Goal: Transaction & Acquisition: Obtain resource

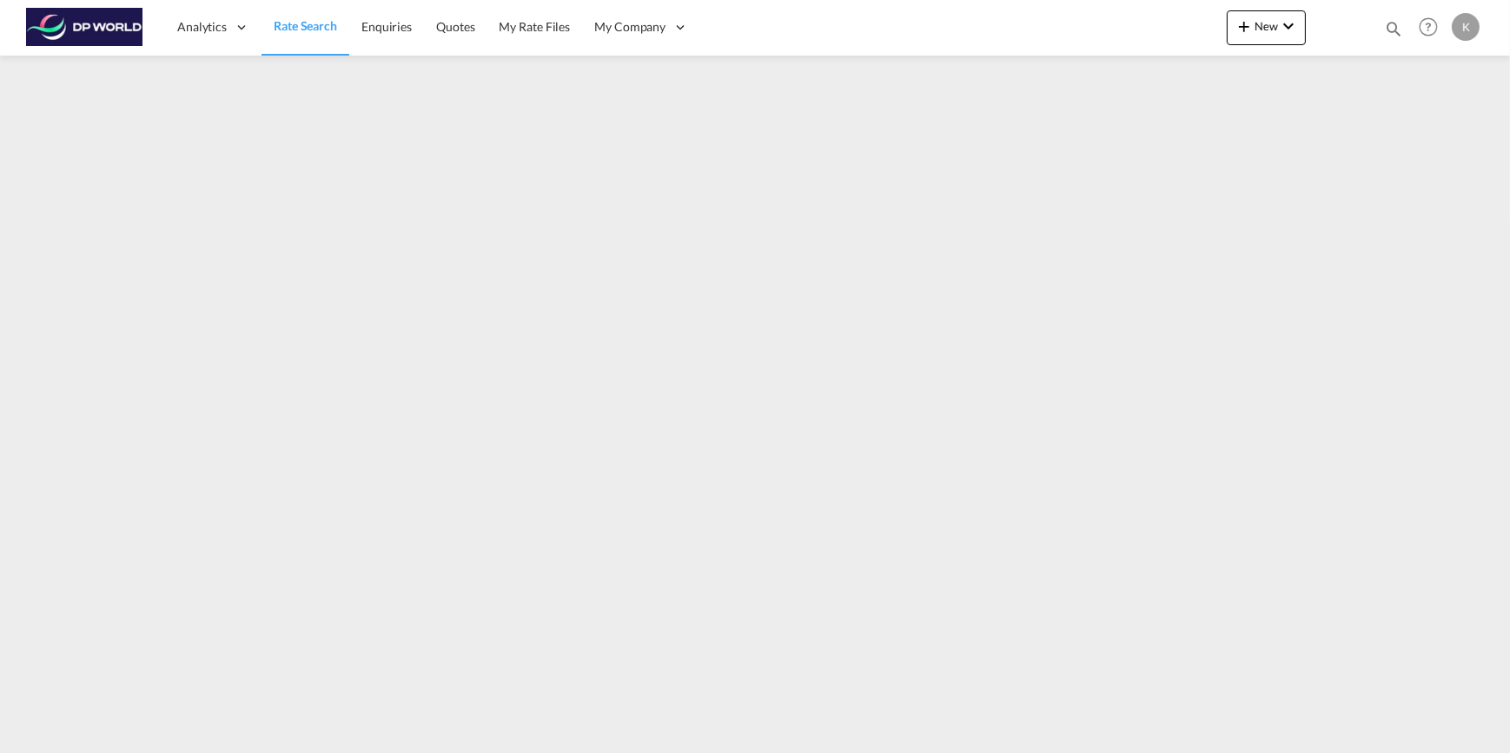
click at [287, 26] on span "Rate Search" at bounding box center [305, 25] width 63 height 15
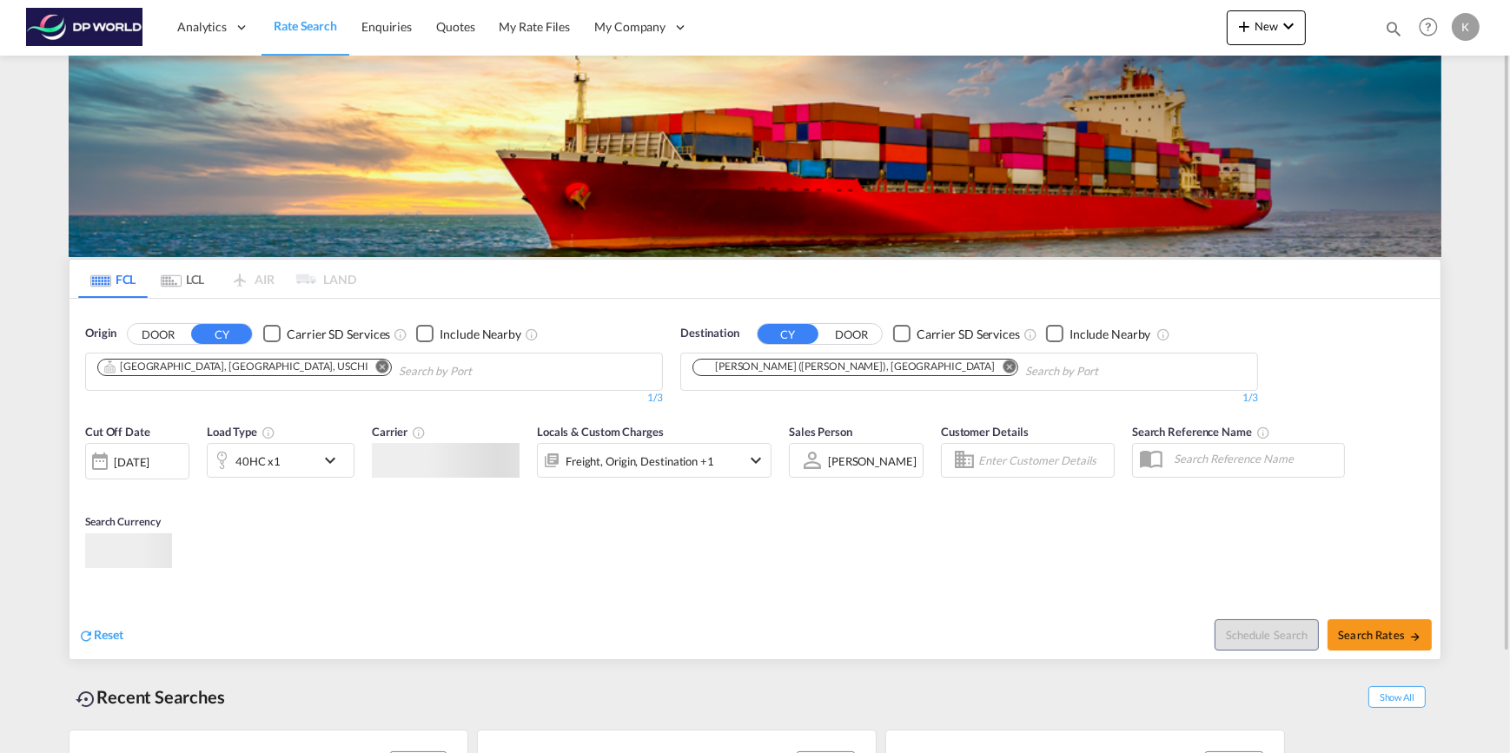
click at [399, 366] on input "Chips input." at bounding box center [481, 372] width 165 height 28
click at [1003, 366] on md-icon "Remove" at bounding box center [1009, 366] width 13 height 13
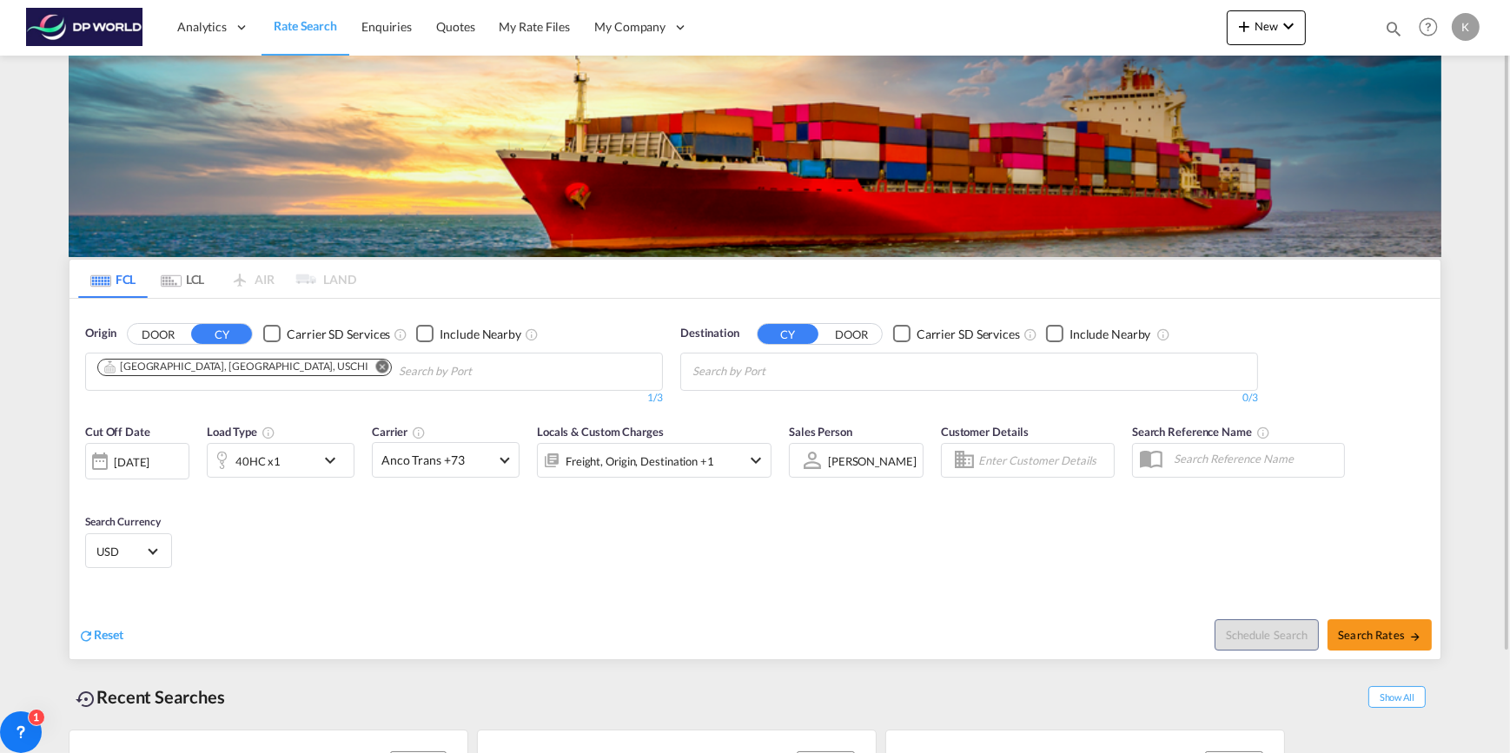
click at [376, 371] on md-icon "Remove" at bounding box center [382, 366] width 13 height 13
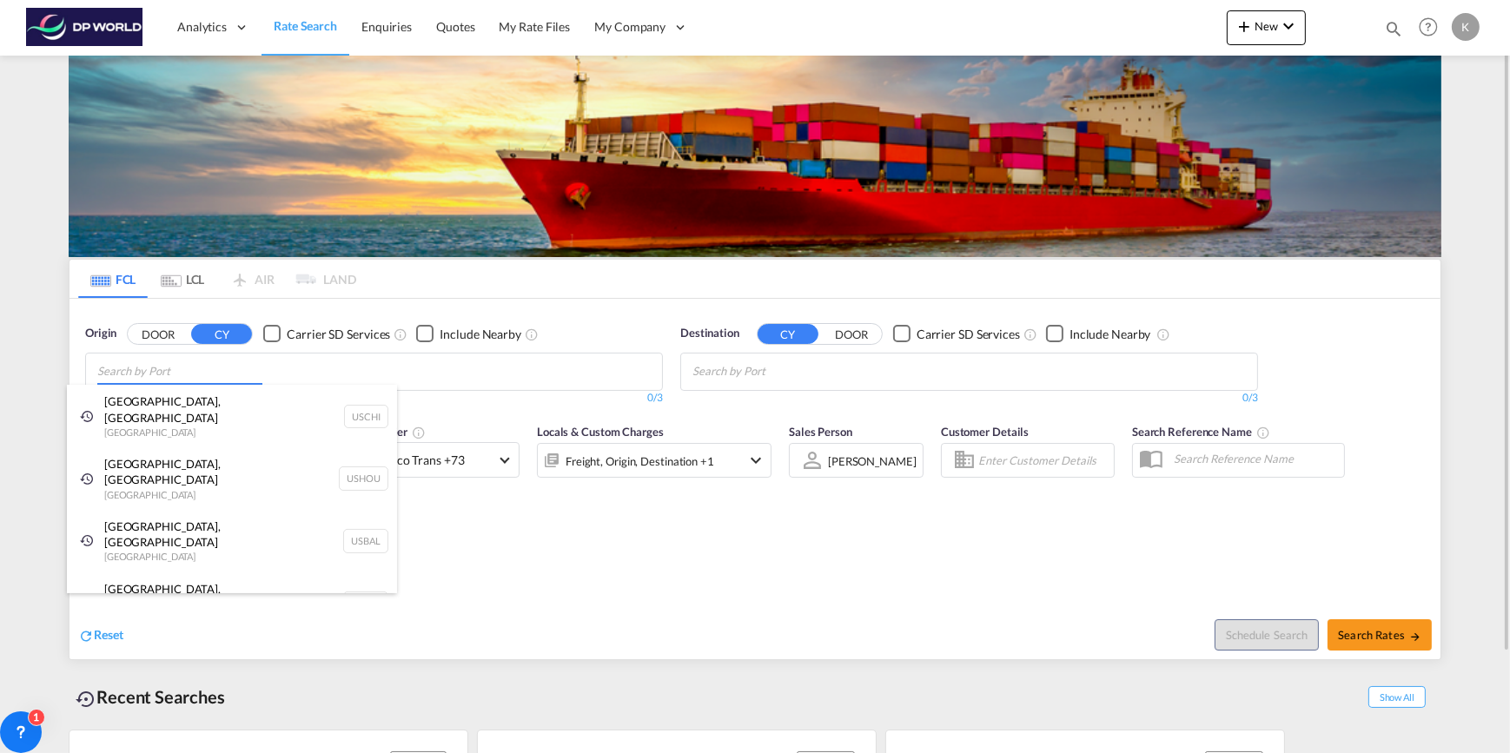
click at [172, 369] on body "Analytics Dashboard Rate Search Enquiries Quotes My Rate Files My Company" at bounding box center [755, 376] width 1510 height 753
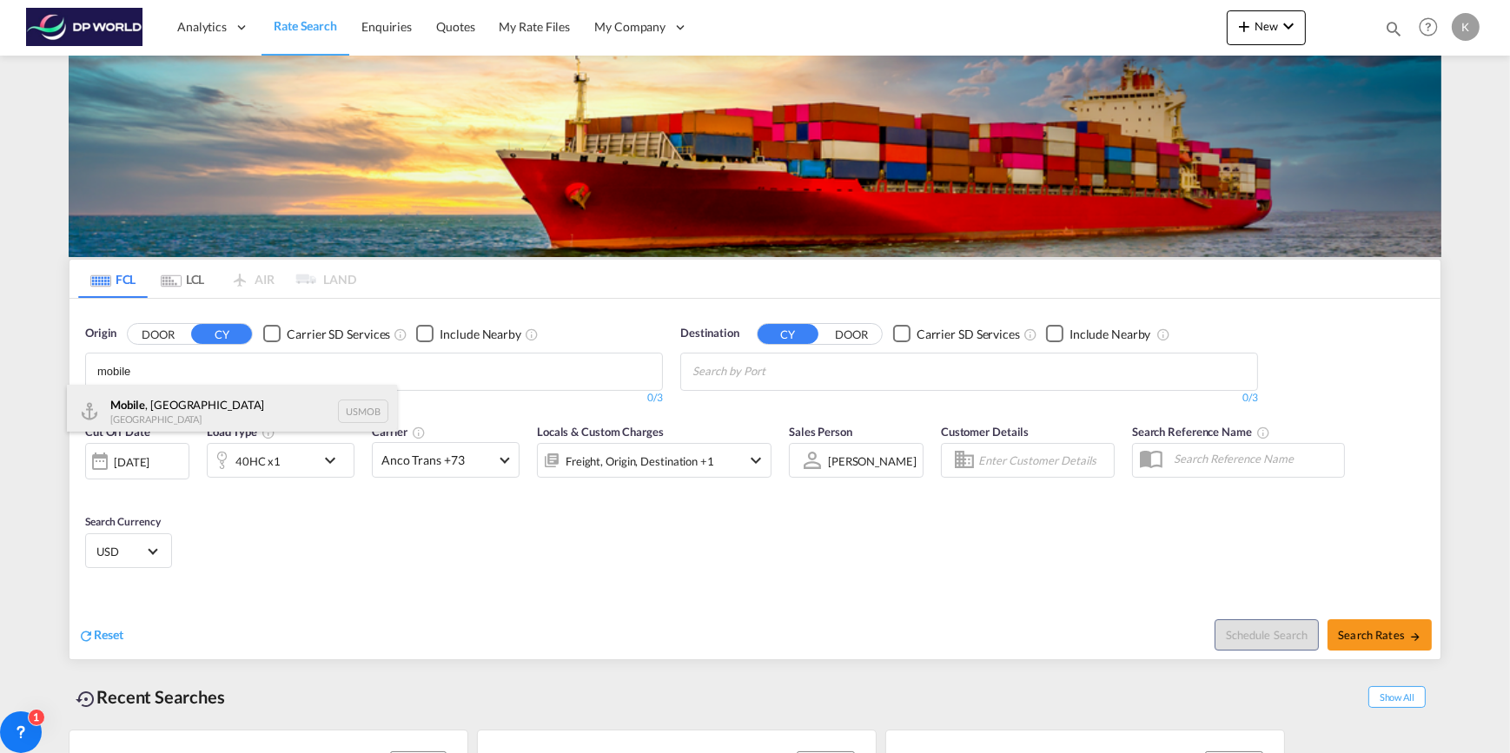
type input "mobile"
click at [170, 406] on div "Mobile , AL [GEOGRAPHIC_DATA] USMOB" at bounding box center [232, 411] width 330 height 52
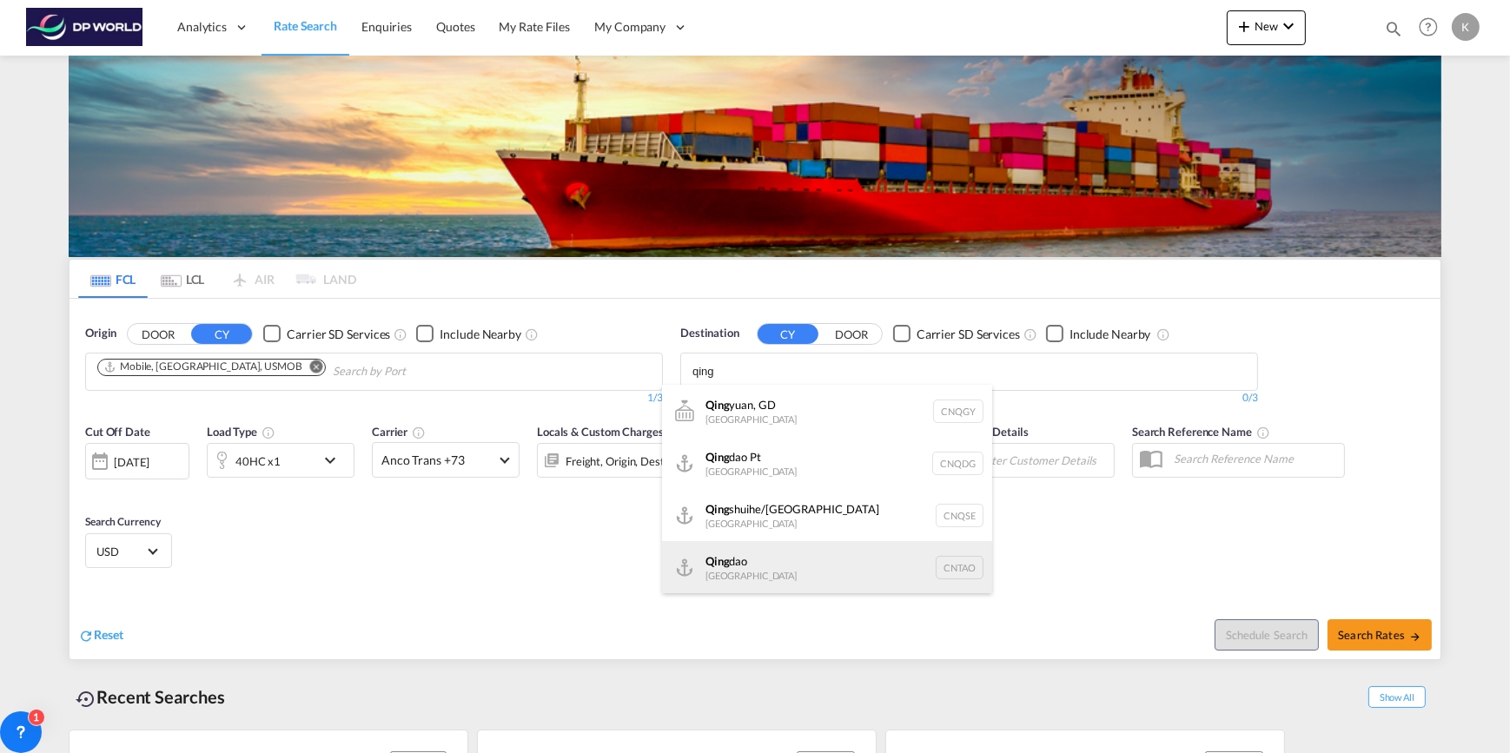
type input "qing"
click at [756, 562] on div "[PERSON_NAME] [GEOGRAPHIC_DATA] [GEOGRAPHIC_DATA]" at bounding box center [827, 567] width 330 height 52
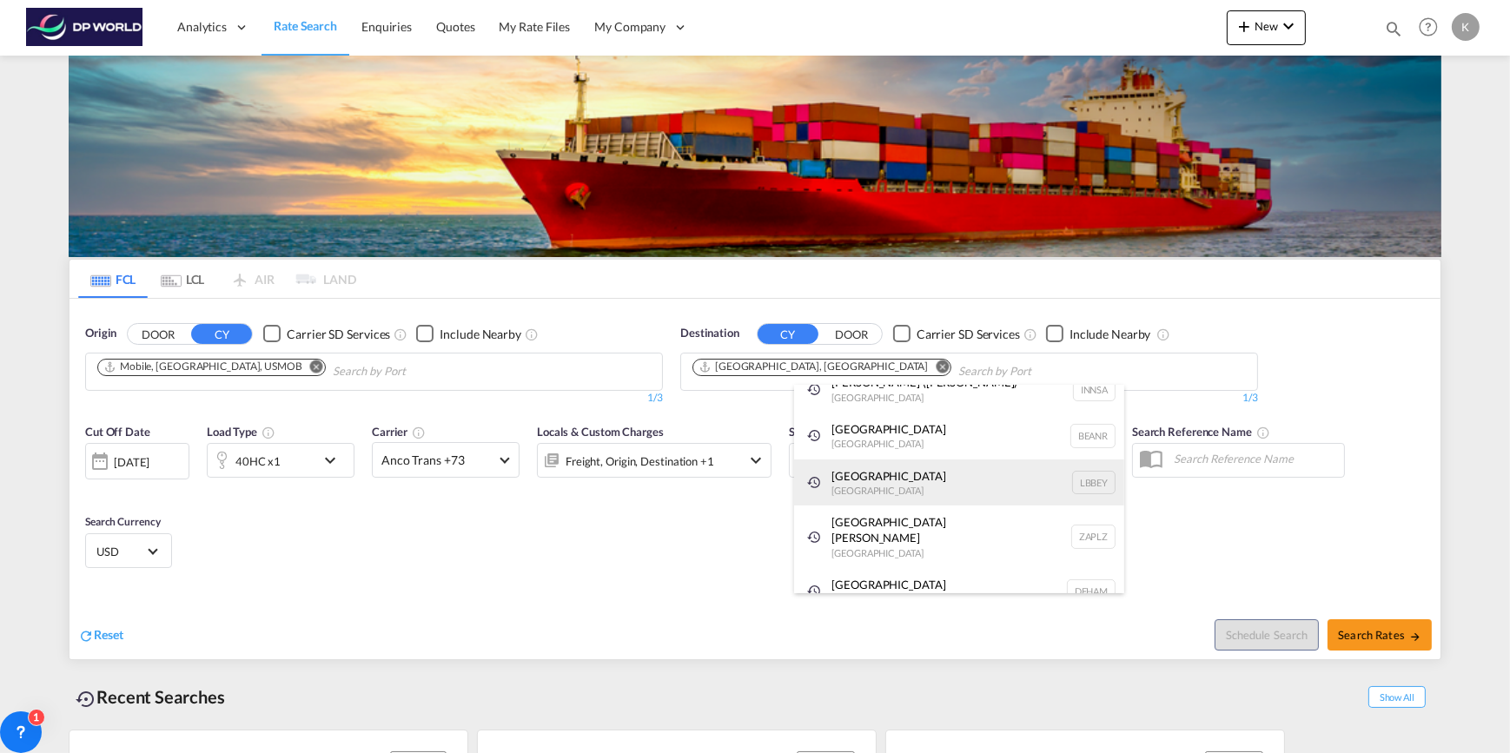
scroll to position [26, 0]
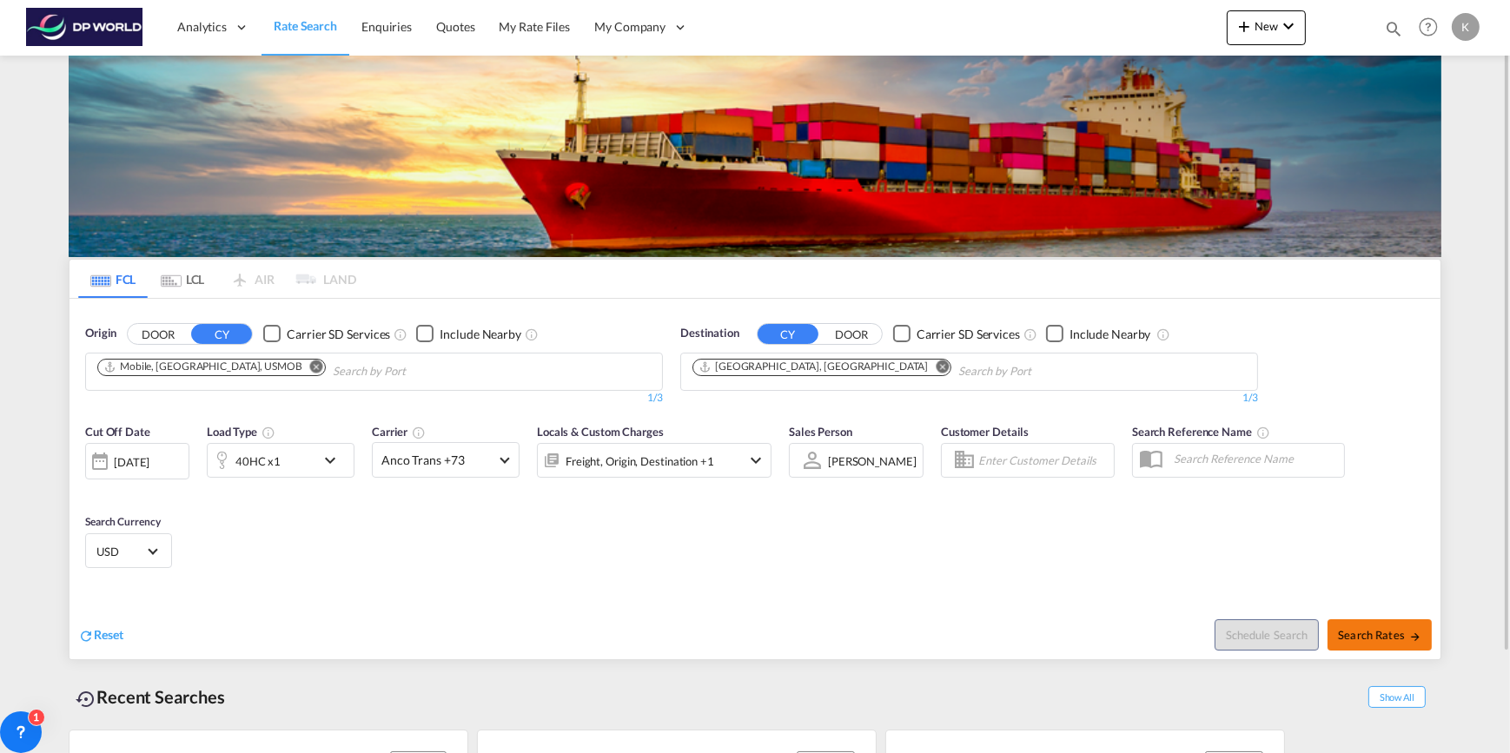
click at [1357, 638] on span "Search Rates" at bounding box center [1379, 635] width 83 height 14
type input "USMOB to [GEOGRAPHIC_DATA] / [DATE]"
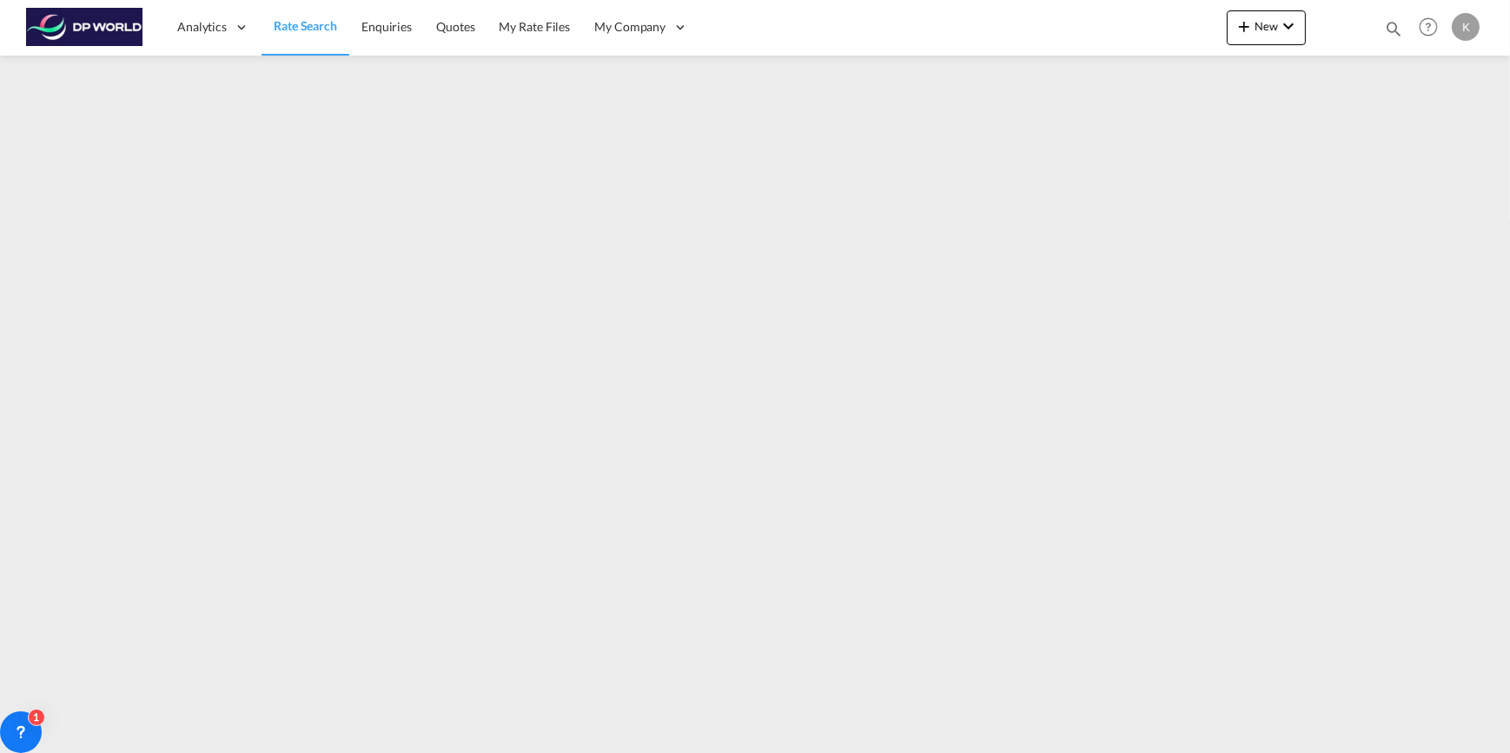
click at [301, 26] on span "Rate Search" at bounding box center [305, 25] width 63 height 15
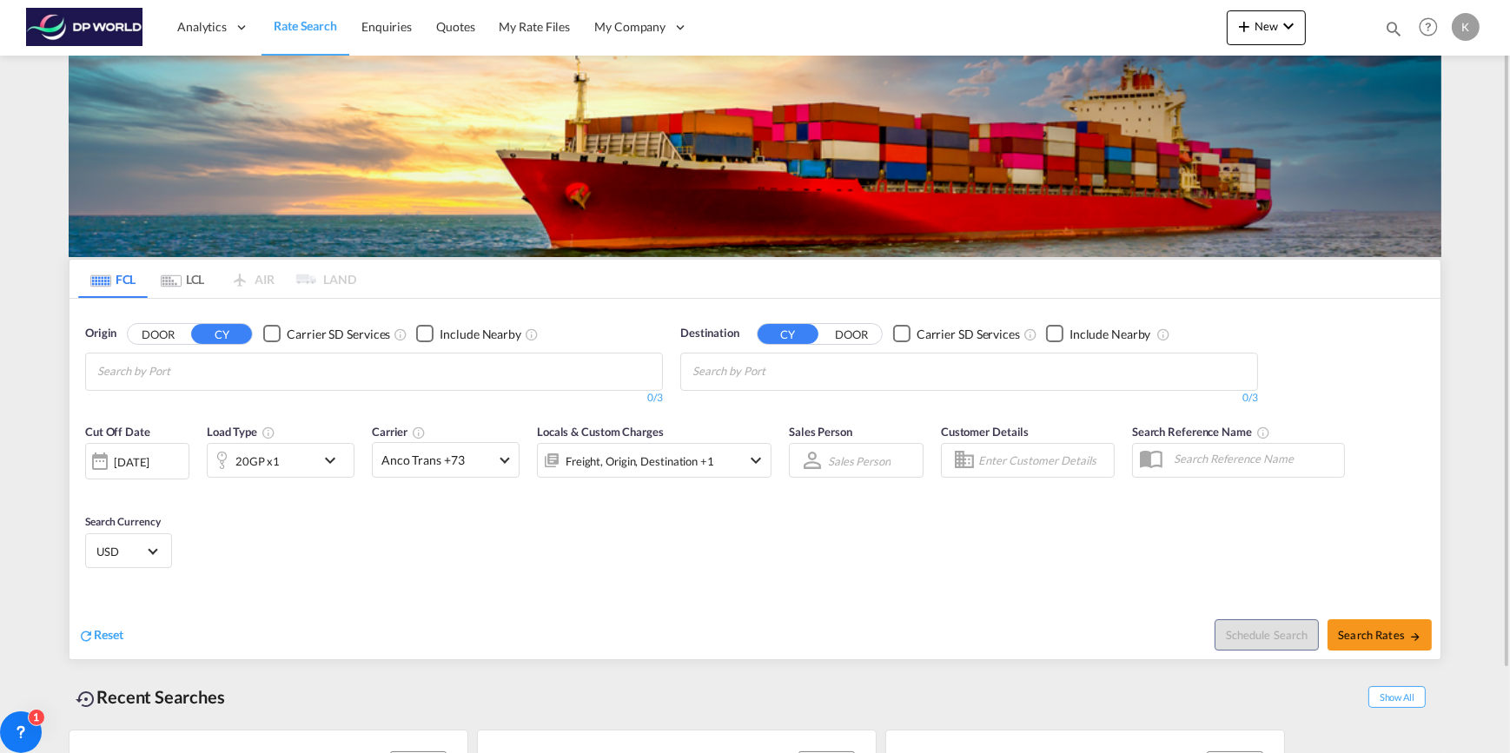
click at [245, 373] on input "Chips input." at bounding box center [179, 372] width 165 height 28
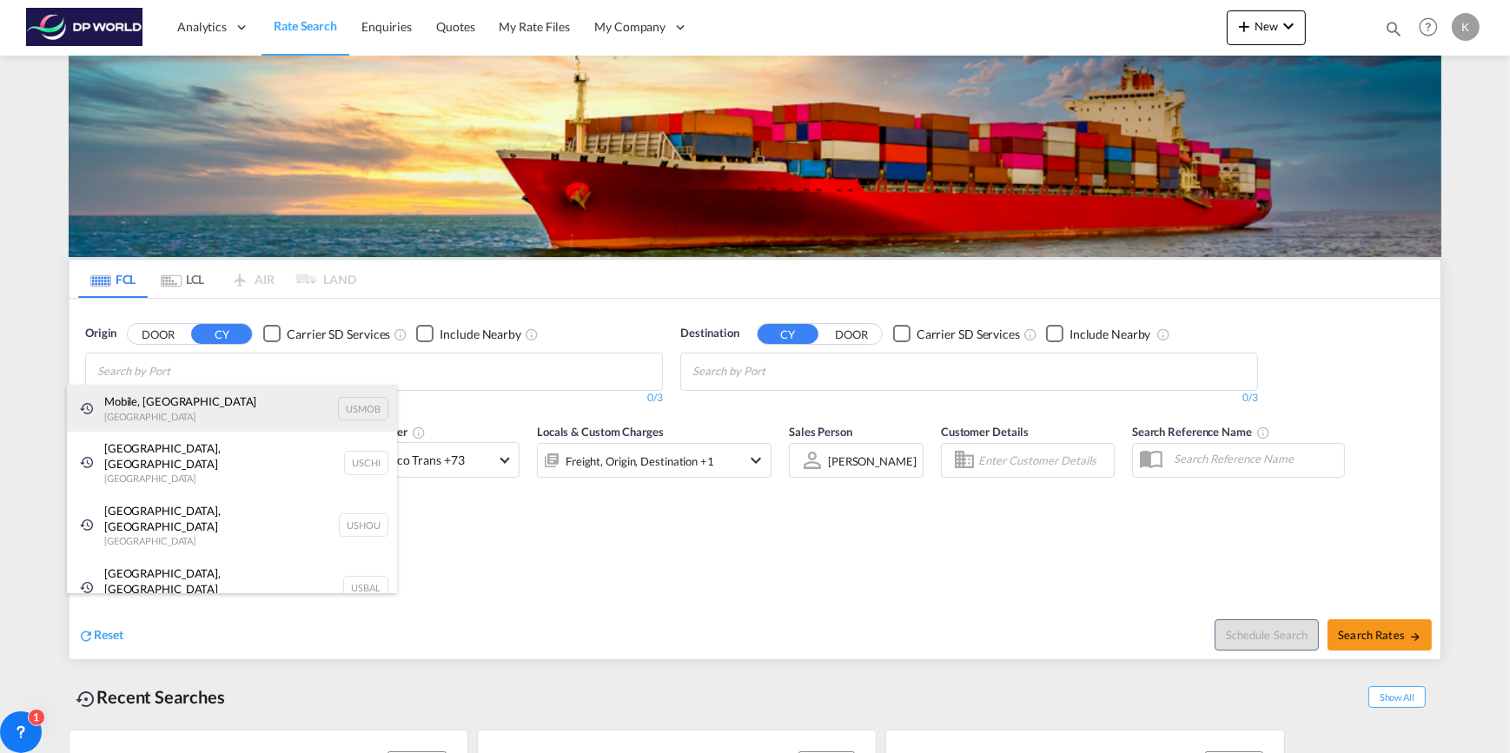
click at [233, 415] on div "Mobile, AL [GEOGRAPHIC_DATA] USMOB" at bounding box center [232, 408] width 330 height 47
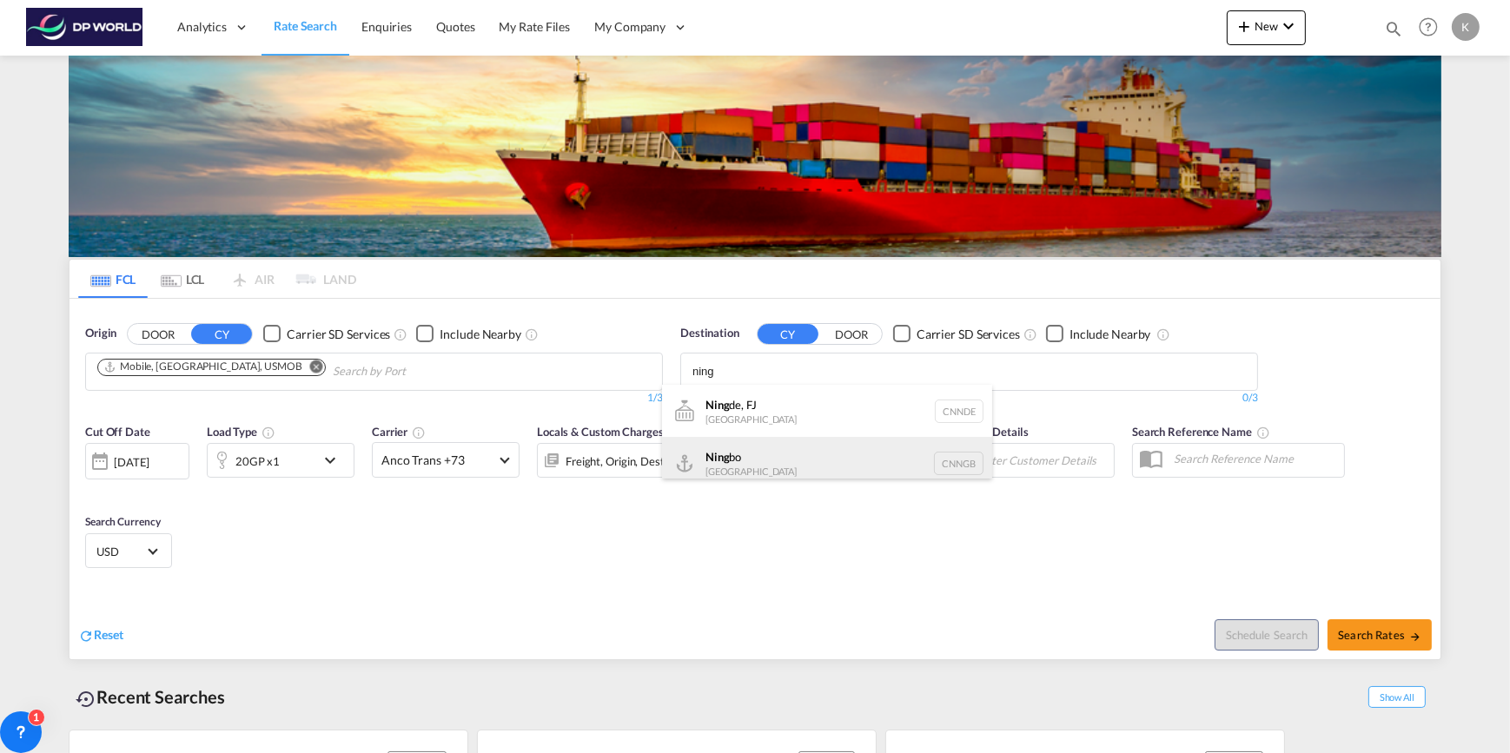
type input "ning"
click at [787, 455] on div "Ning bo China CNNGB" at bounding box center [827, 463] width 330 height 52
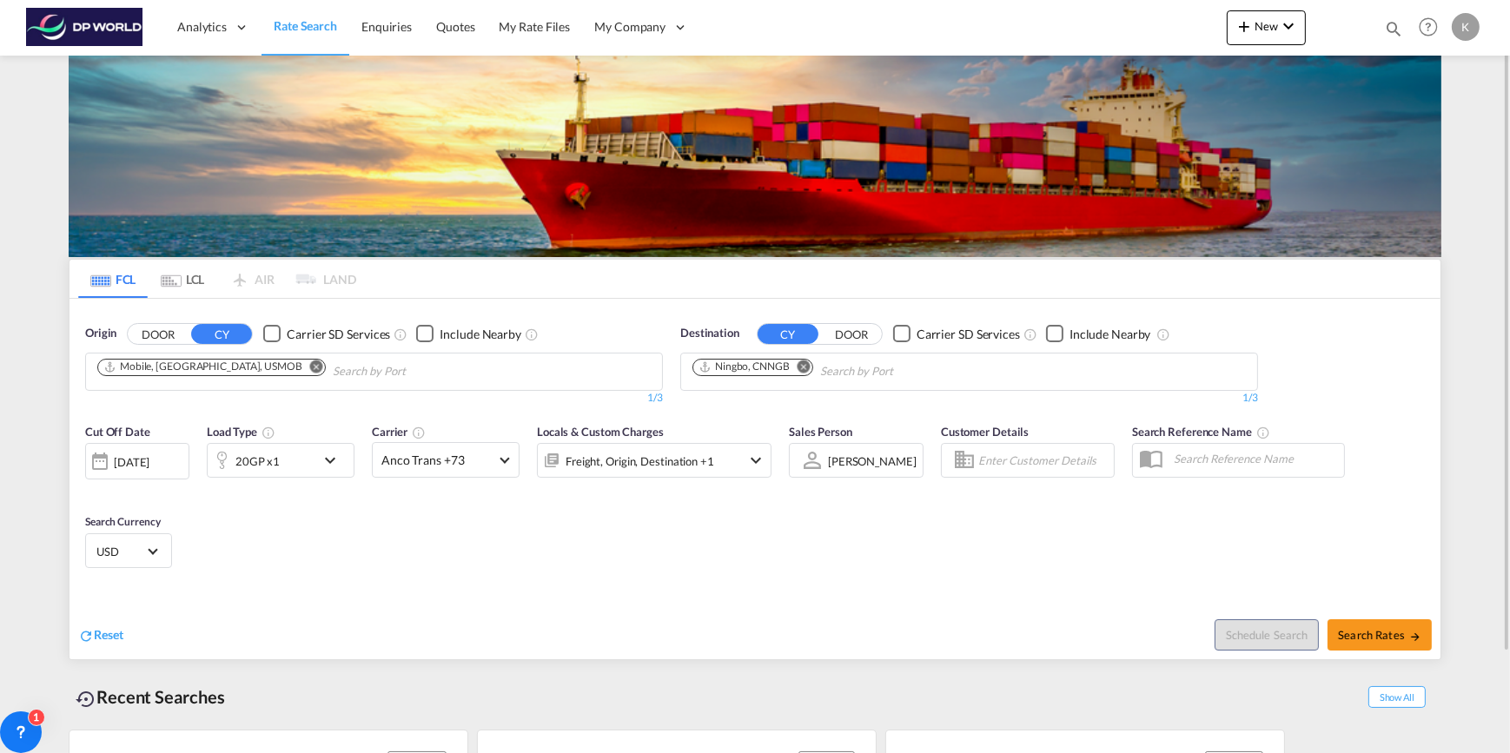
click at [320, 458] on md-icon "icon-chevron-down" at bounding box center [335, 460] width 30 height 21
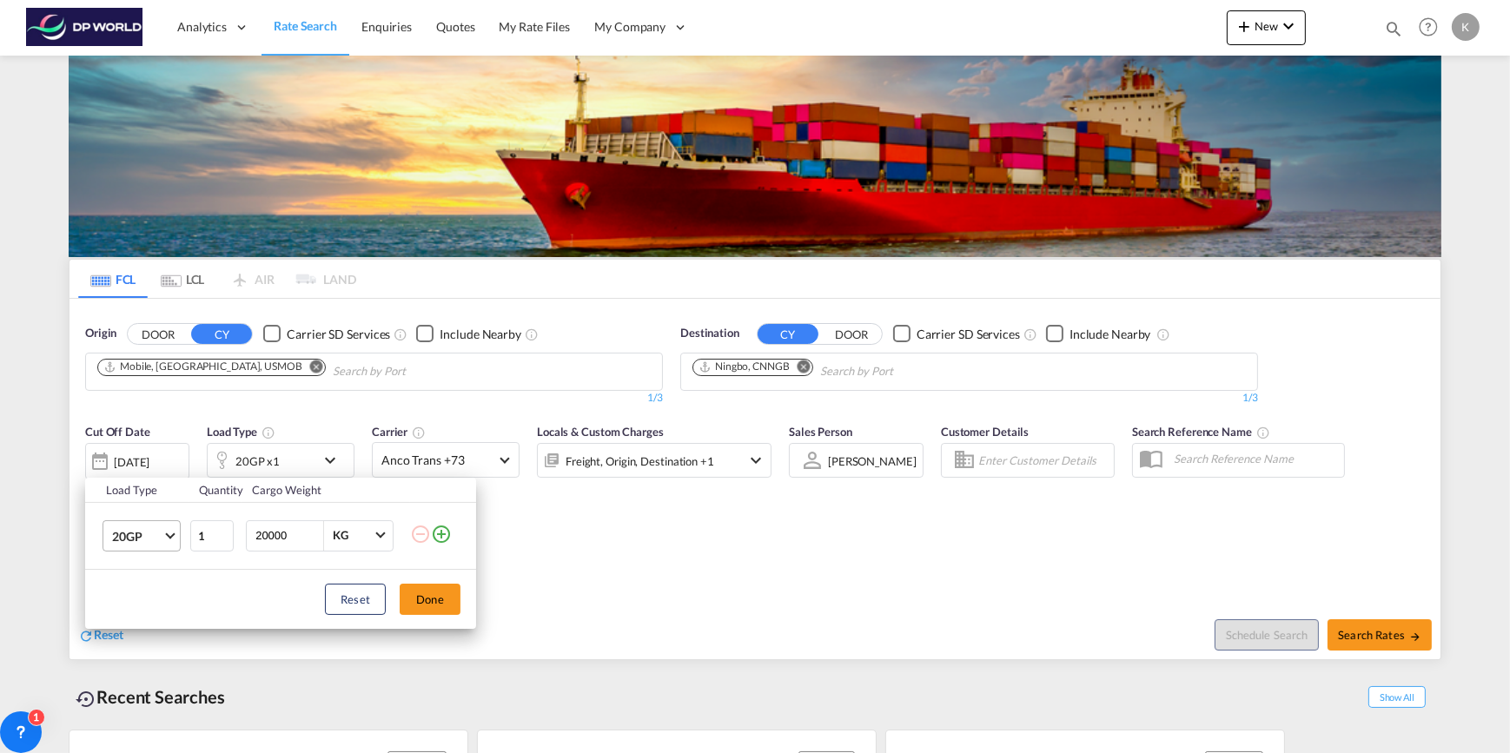
click at [162, 534] on md-select-value "20GP" at bounding box center [145, 536] width 70 height 30
click at [142, 617] on div "40HC" at bounding box center [127, 619] width 32 height 17
click at [417, 601] on button "Done" at bounding box center [430, 599] width 61 height 31
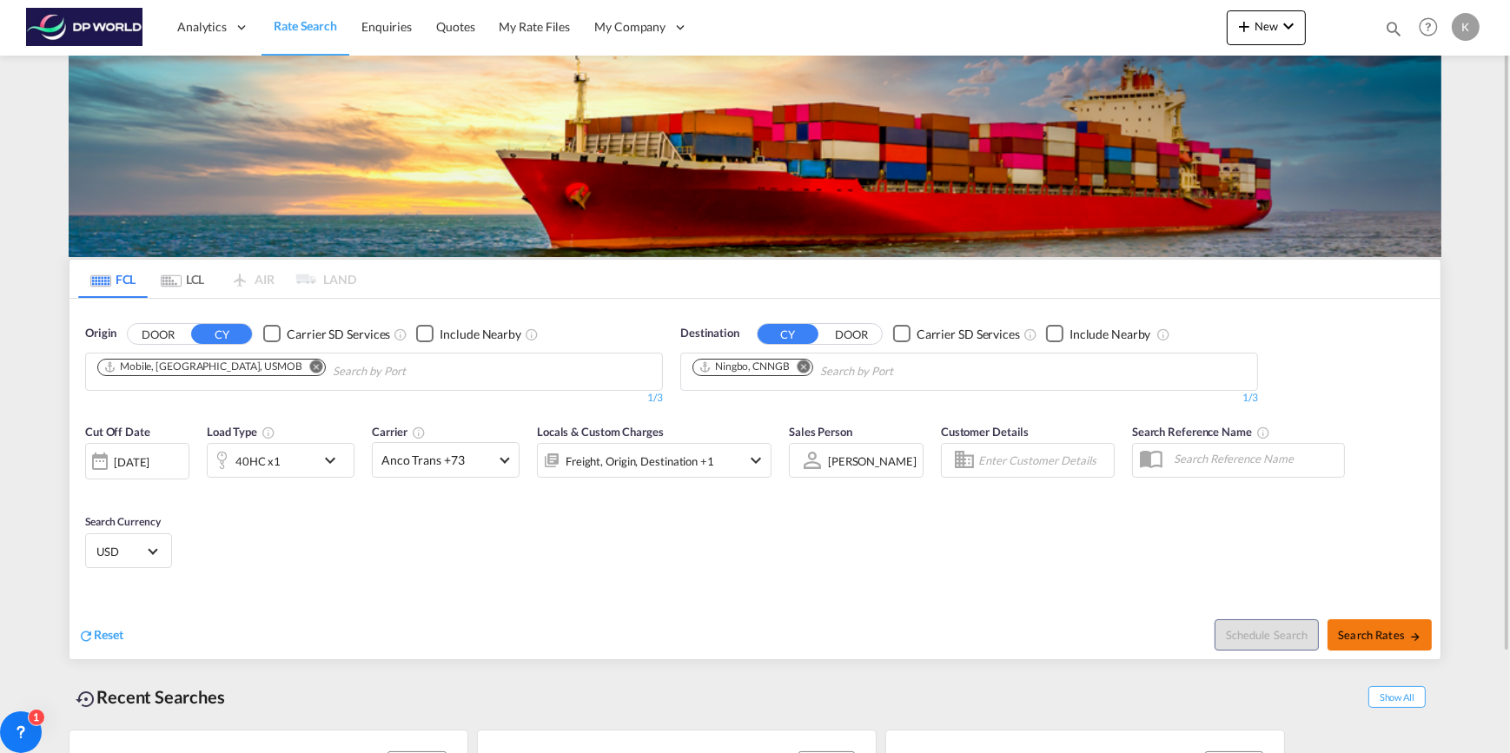
click at [1365, 636] on span "Search Rates" at bounding box center [1379, 635] width 83 height 14
type input "USMOB to CNNGB / [DATE]"
